Goal: Navigation & Orientation: Find specific page/section

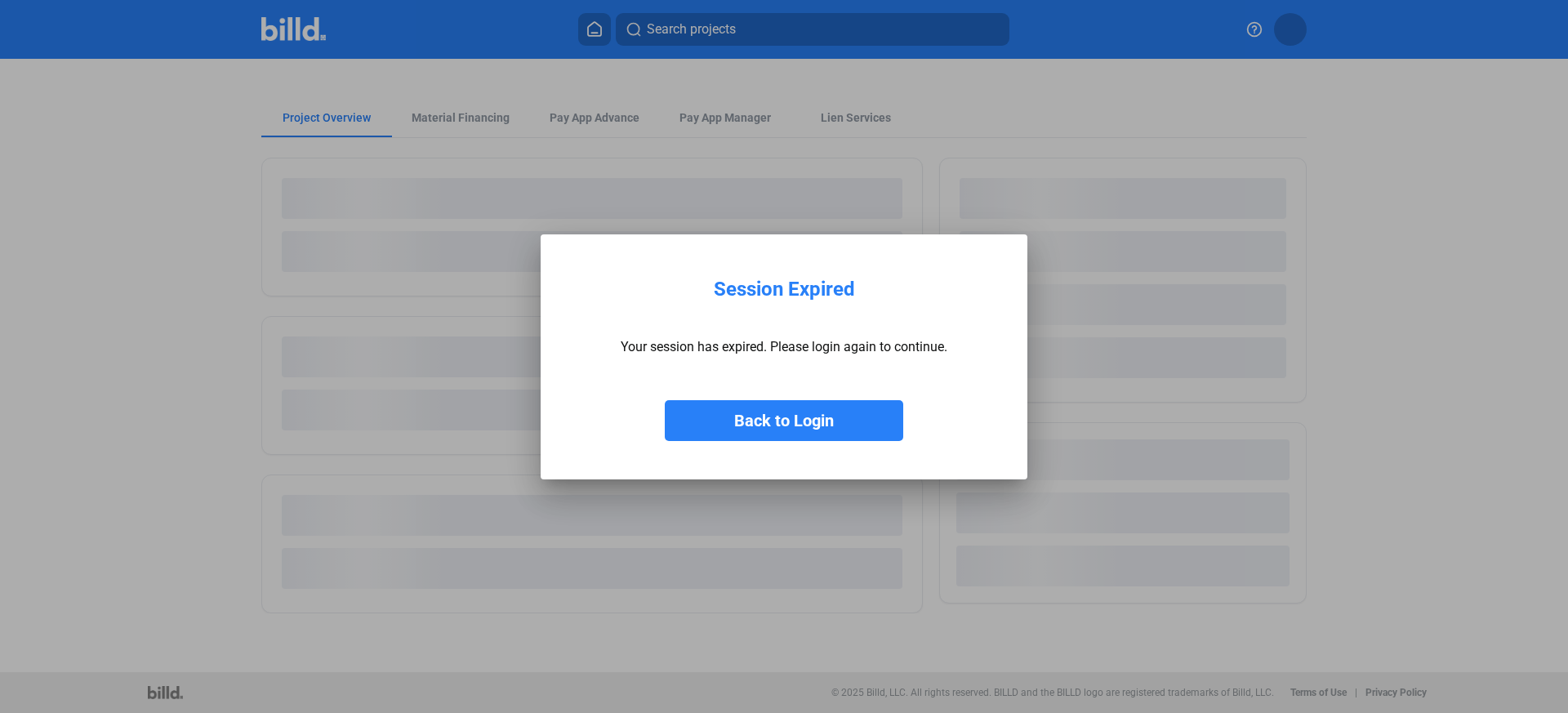
drag, startPoint x: 917, startPoint y: 329, endPoint x: 906, endPoint y: 359, distance: 32.0
click at [916, 334] on div "Your session has expired. Please login again to continue." at bounding box center [784, 346] width 326 height 41
click at [792, 446] on mat-dialog-container "Session Expired Your session has expired. Please login again to continue. Back …" at bounding box center [783, 357] width 486 height 245
click at [803, 426] on button "Back to Login" at bounding box center [784, 420] width 238 height 41
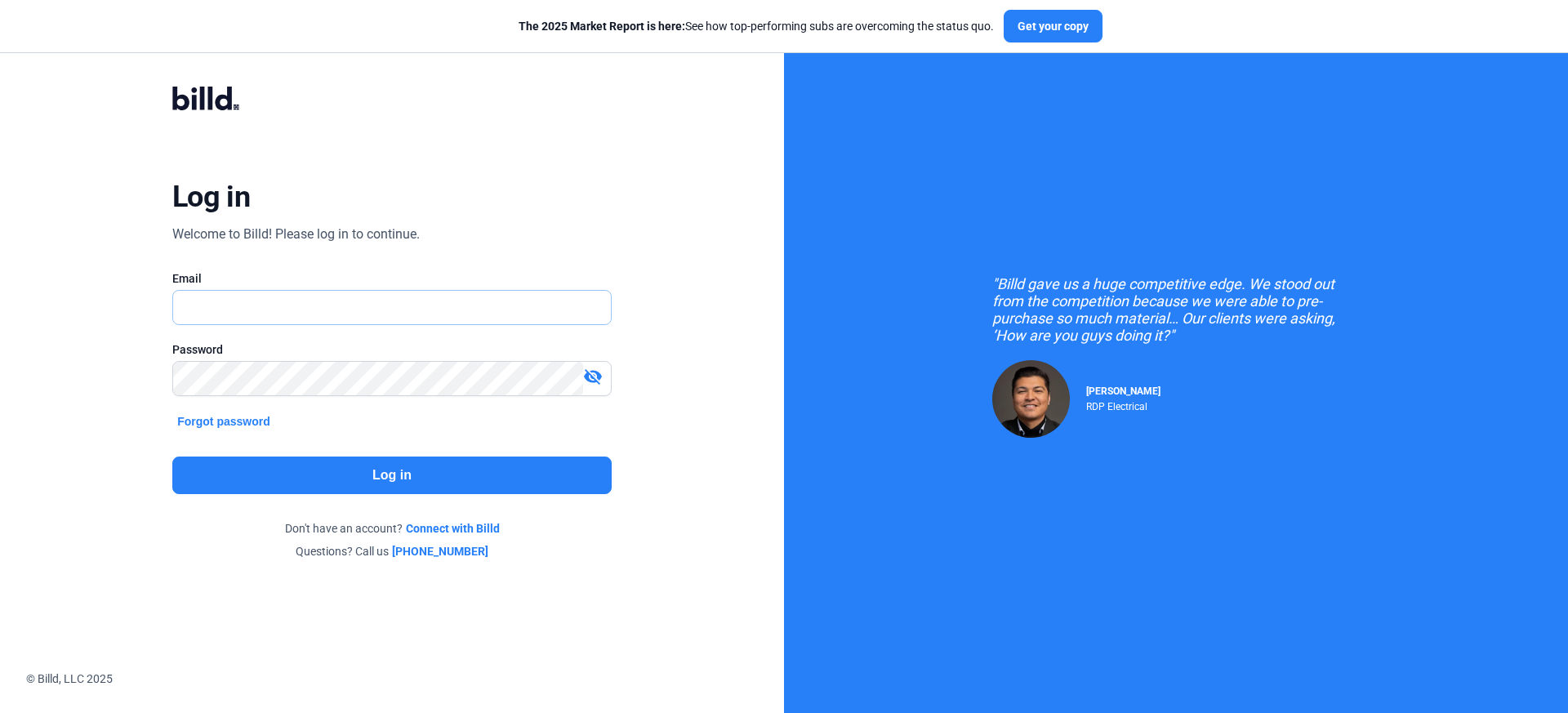
click at [518, 320] on input "text" at bounding box center [392, 308] width 438 height 34
type input "[PERSON_NAME][EMAIL_ADDRESS][DOMAIN_NAME]"
click at [462, 435] on div "Log in Welcome to Billd! Please log in to continue. Email [PERSON_NAME][EMAIL_A…" at bounding box center [391, 322] width 564 height 535
click at [463, 462] on button "Log in" at bounding box center [392, 475] width 439 height 37
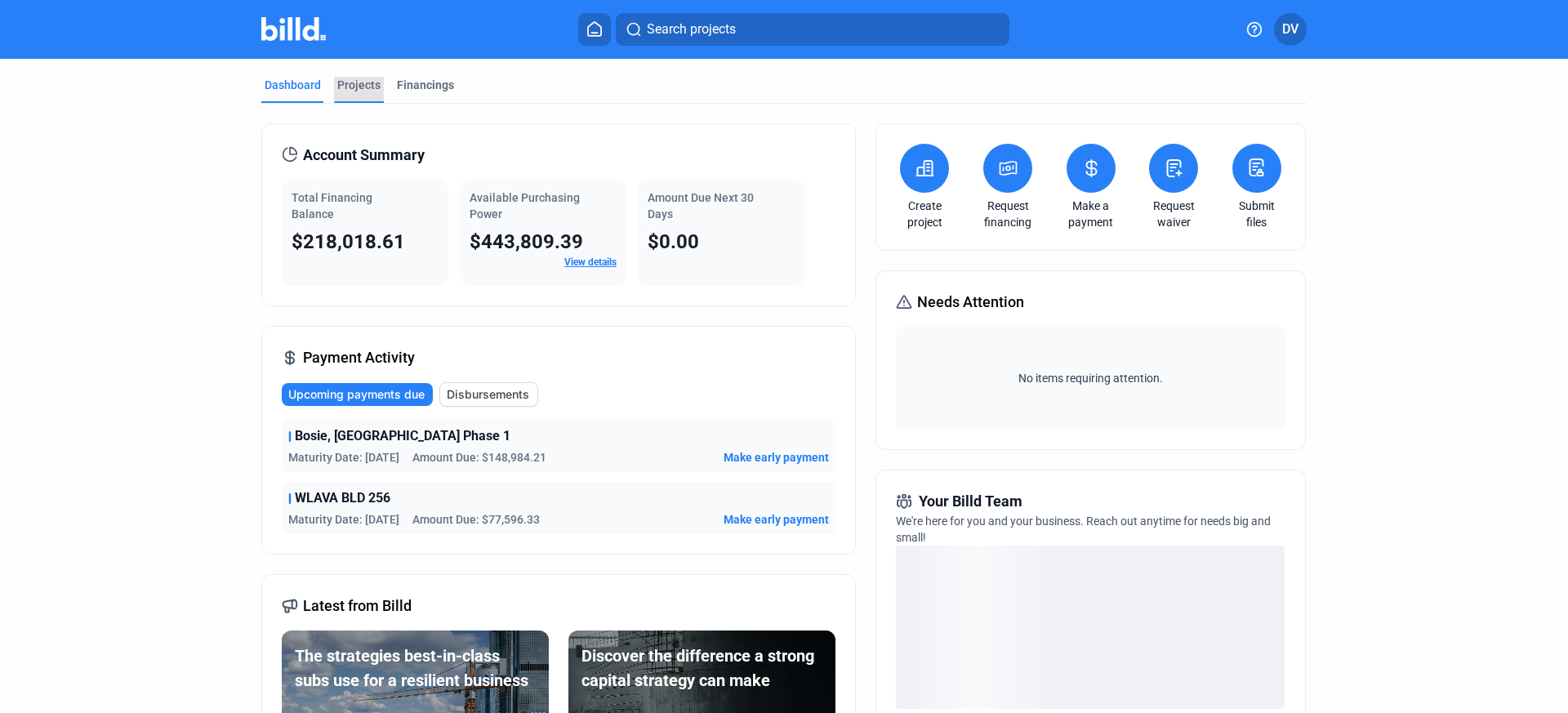
click at [365, 93] on div "Projects" at bounding box center [359, 90] width 50 height 26
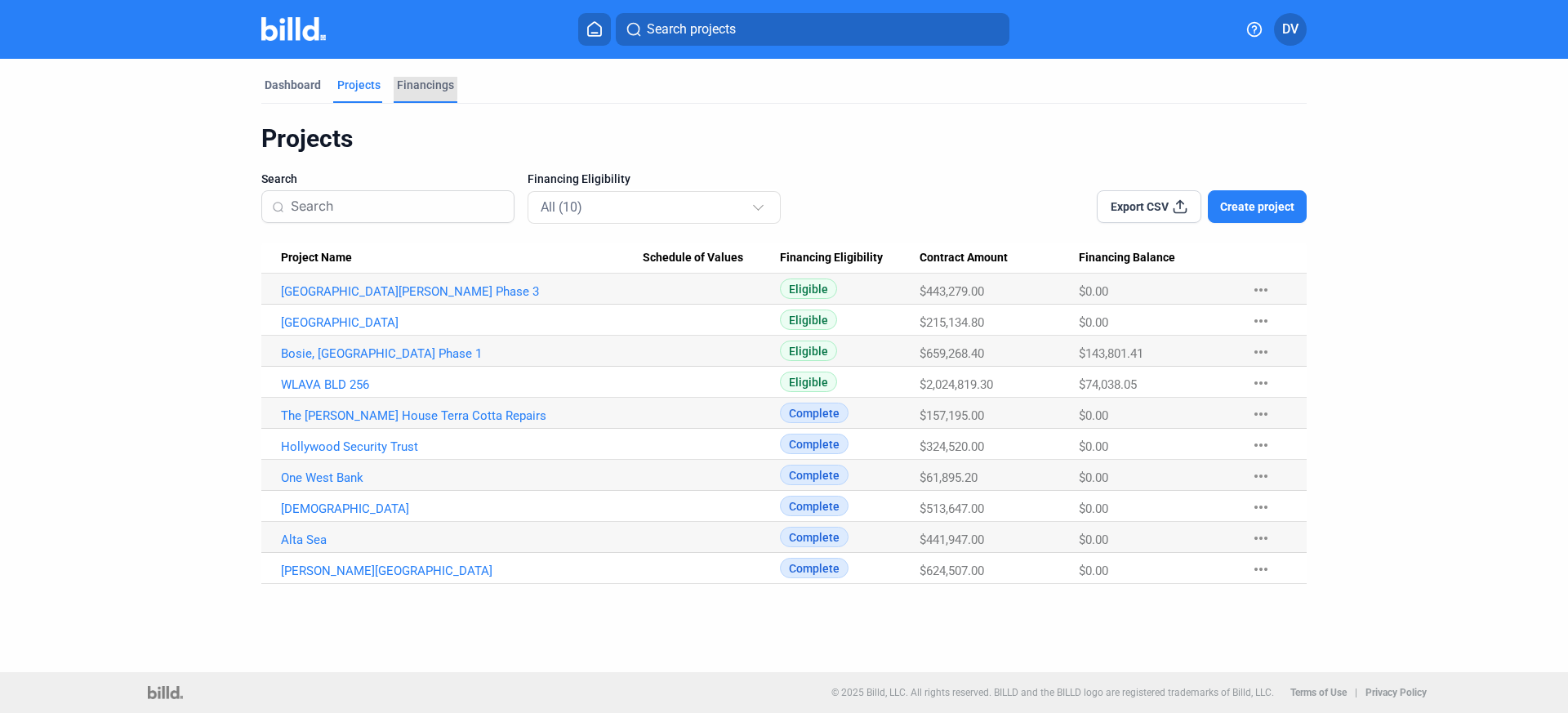
click at [399, 85] on div "Financings" at bounding box center [425, 85] width 58 height 16
